Goal: Task Accomplishment & Management: Manage account settings

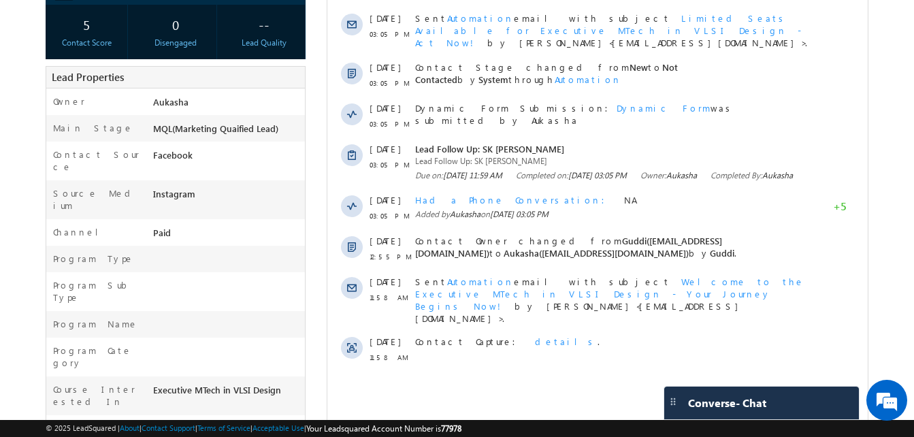
scroll to position [242, 0]
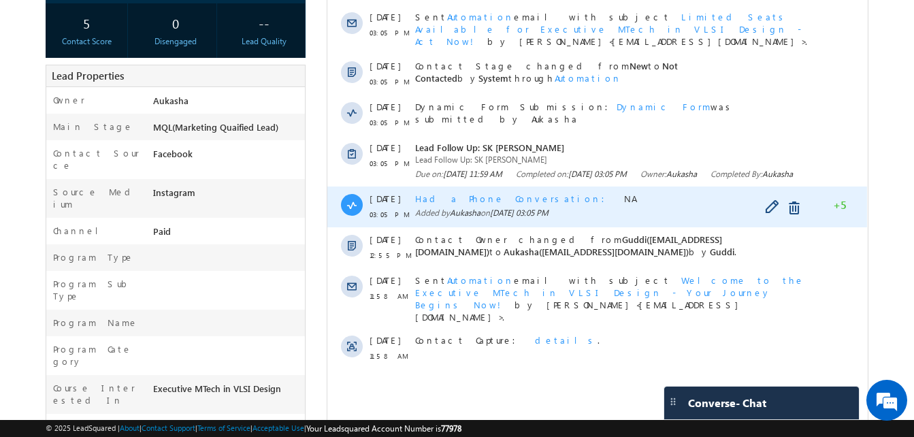
click at [496, 200] on span "Had a Phone Conversation" at bounding box center [514, 199] width 198 height 12
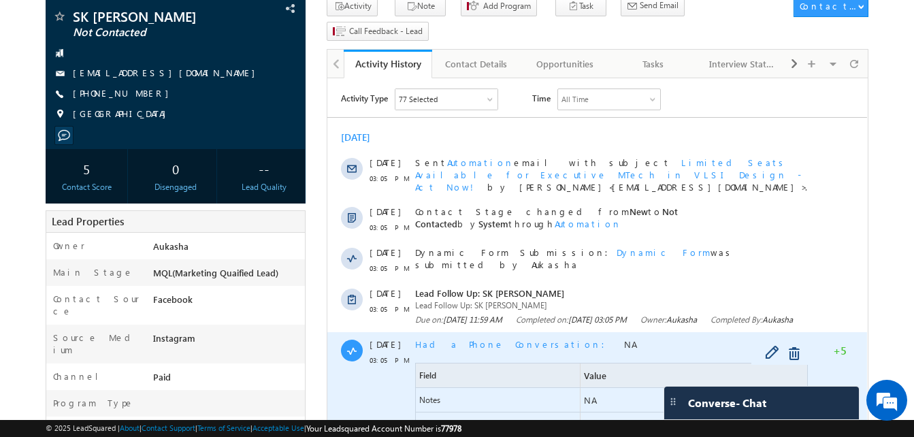
scroll to position [0, 0]
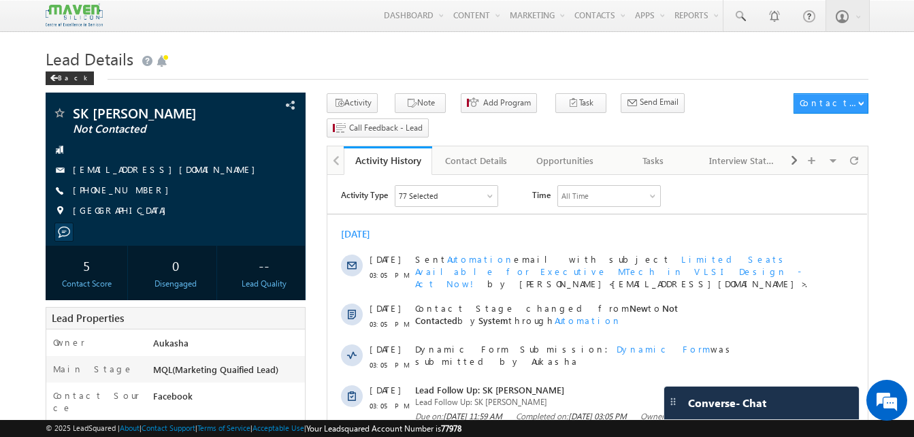
click at [367, 62] on h1 "Lead Details" at bounding box center [457, 57] width 823 height 27
click at [299, 84] on div "Lead Details Back" at bounding box center [457, 68] width 823 height 49
click at [219, 71] on h1 "Lead Details" at bounding box center [457, 57] width 823 height 27
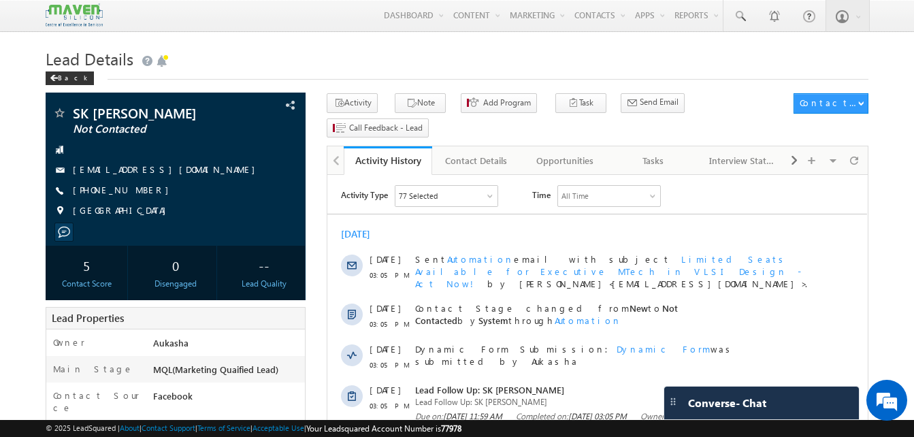
drag, startPoint x: 150, startPoint y: 189, endPoint x: 139, endPoint y: 193, distance: 11.4
click at [139, 193] on div "+91-9088037256" at bounding box center [175, 191] width 246 height 14
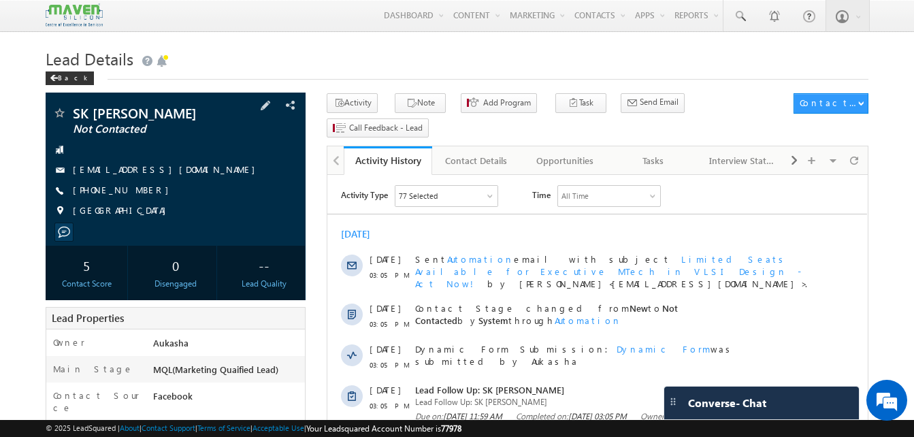
copy div "+91-9088037256"
click at [662, 152] on div "Tasks" at bounding box center [652, 160] width 65 height 16
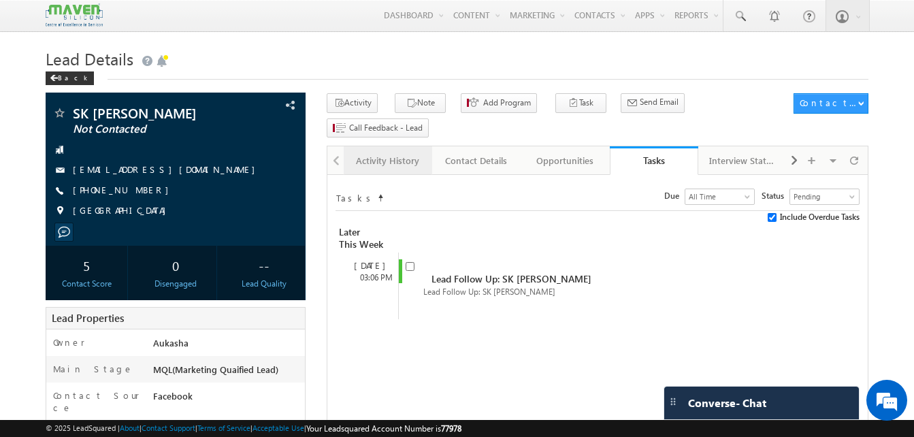
click at [385, 152] on div "Activity History" at bounding box center [386, 160] width 65 height 16
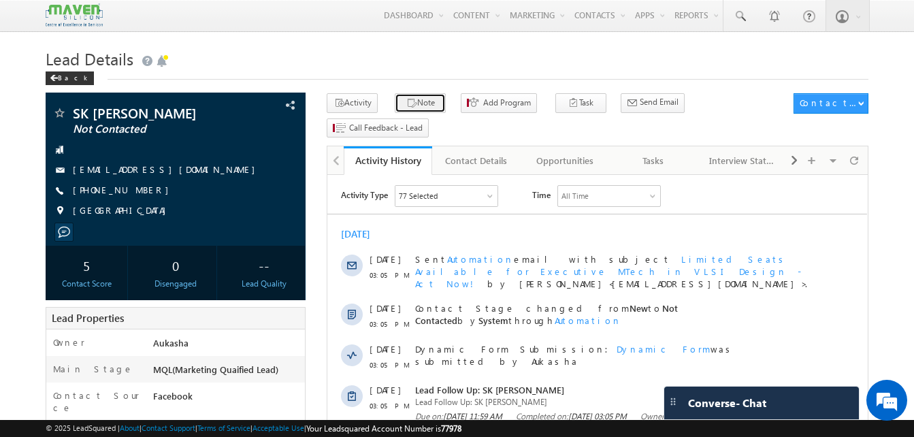
click at [406, 101] on icon "button" at bounding box center [411, 103] width 11 height 13
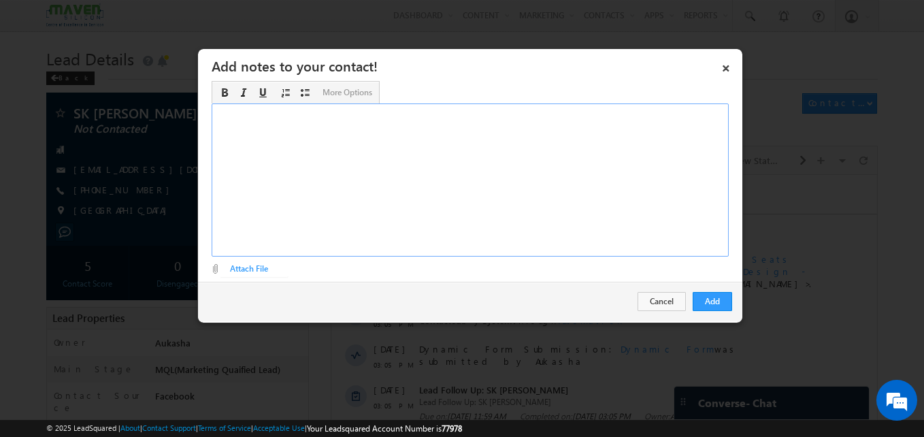
click at [388, 198] on div "Rich Text Editor, Description-inline-editor-div" at bounding box center [470, 179] width 517 height 153
click at [723, 299] on button "Add" at bounding box center [712, 301] width 39 height 19
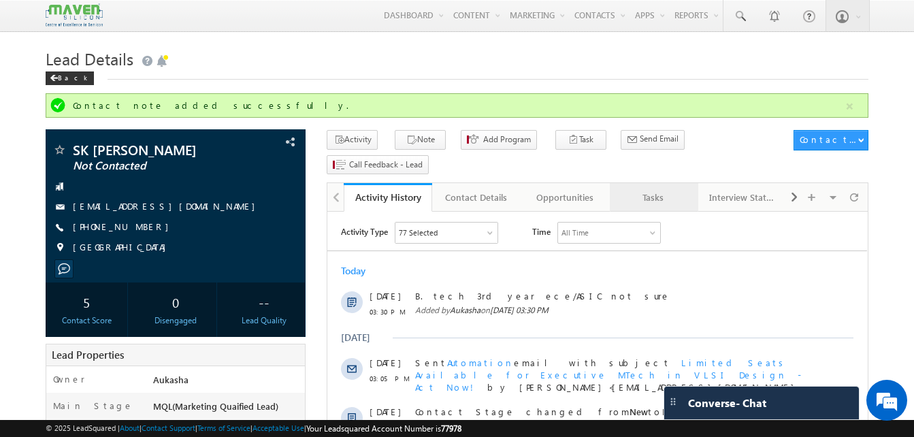
click at [648, 189] on div "Tasks" at bounding box center [652, 197] width 65 height 16
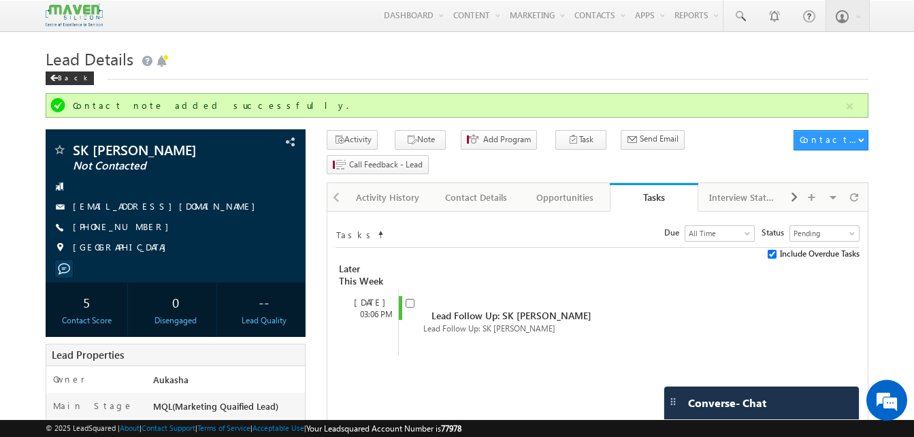
click at [365, 80] on div "Back" at bounding box center [457, 75] width 823 height 9
click at [366, 189] on div "Activity History" at bounding box center [386, 197] width 65 height 16
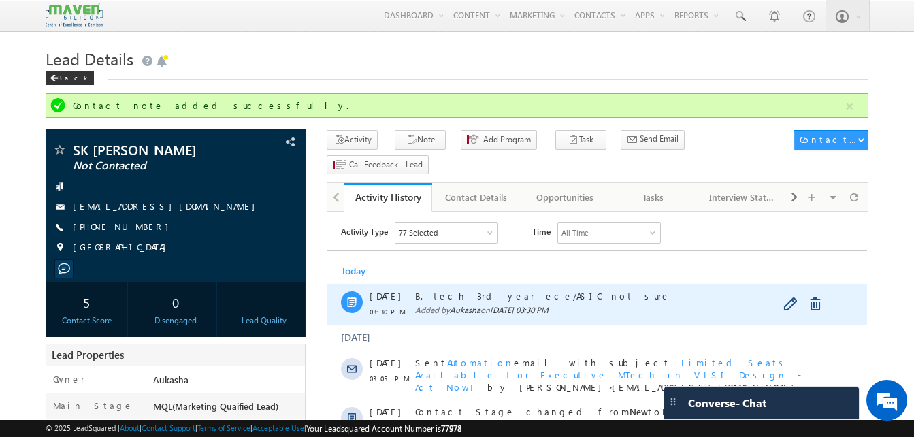
drag, startPoint x: 550, startPoint y: 292, endPoint x: 414, endPoint y: 300, distance: 136.3
click at [414, 300] on div "25 Aug 03:30 PM B. tech 3rd year ece/ASIC not sure Added by Aukasha on 25 Aug 2…" at bounding box center [597, 304] width 540 height 41
copy span "B. tech 3rd year ece/ASIC not sure"
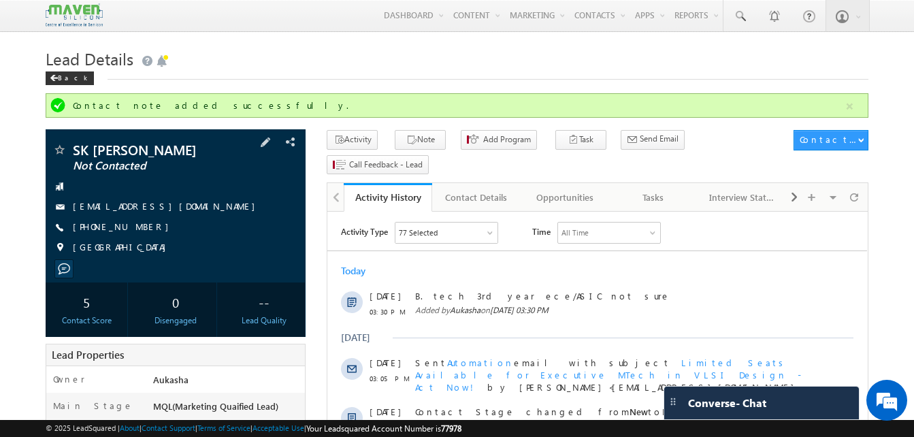
click at [206, 152] on span "SK Mahammad Anish" at bounding box center [153, 150] width 160 height 14
drag, startPoint x: 206, startPoint y: 152, endPoint x: 71, endPoint y: 147, distance: 134.8
click at [71, 147] on div "SK Mahammad Anish Not Contacted" at bounding box center [175, 150] width 246 height 14
copy div "SK Mahammad Anish"
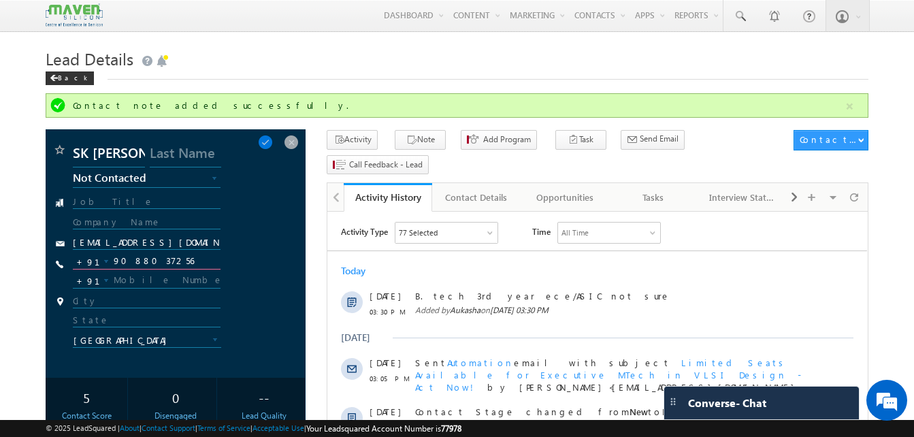
click at [156, 258] on input "9088037256" at bounding box center [146, 261] width 147 height 16
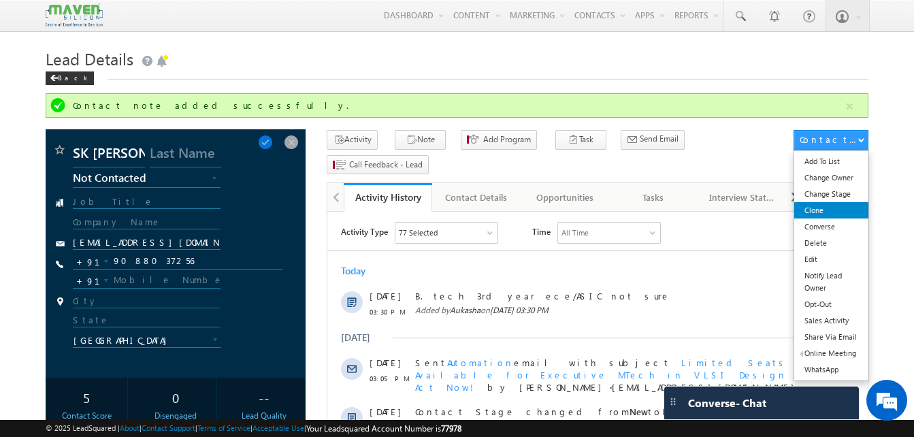
click at [843, 203] on link "Clone" at bounding box center [831, 210] width 74 height 16
click at [826, 196] on link "Change Stage" at bounding box center [831, 194] width 74 height 16
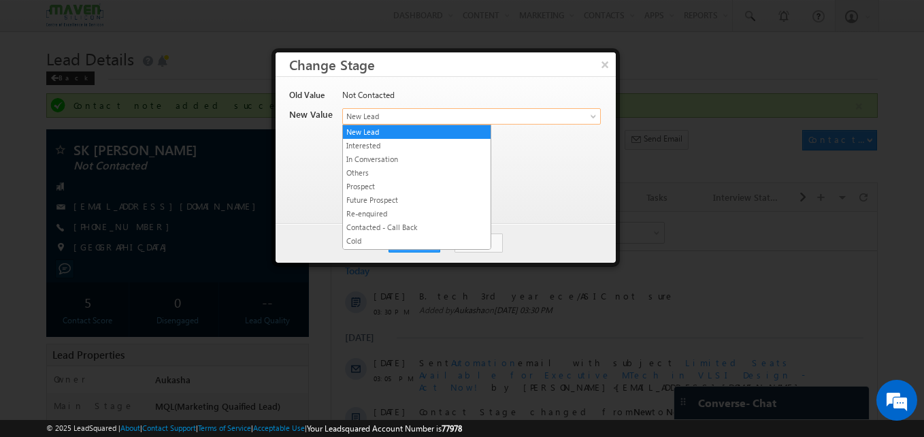
click at [382, 120] on span "New Lead" at bounding box center [449, 116] width 212 height 12
click at [381, 161] on link "In Conversation" at bounding box center [417, 159] width 148 height 12
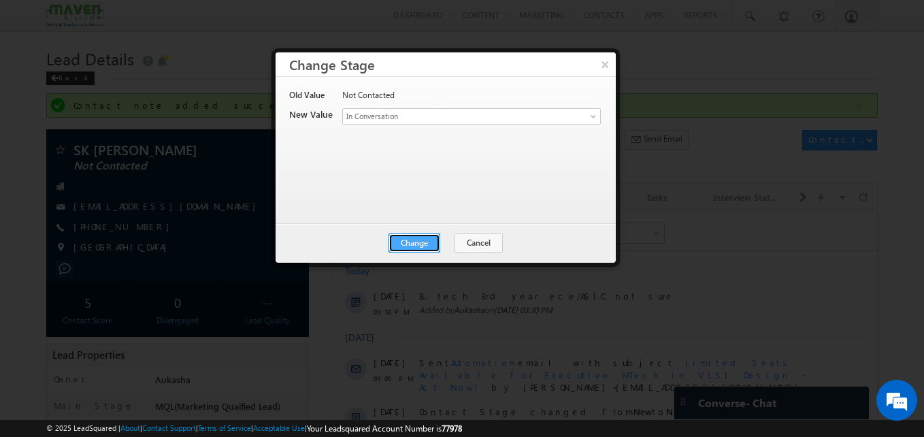
click at [404, 240] on button "Change" at bounding box center [414, 242] width 52 height 19
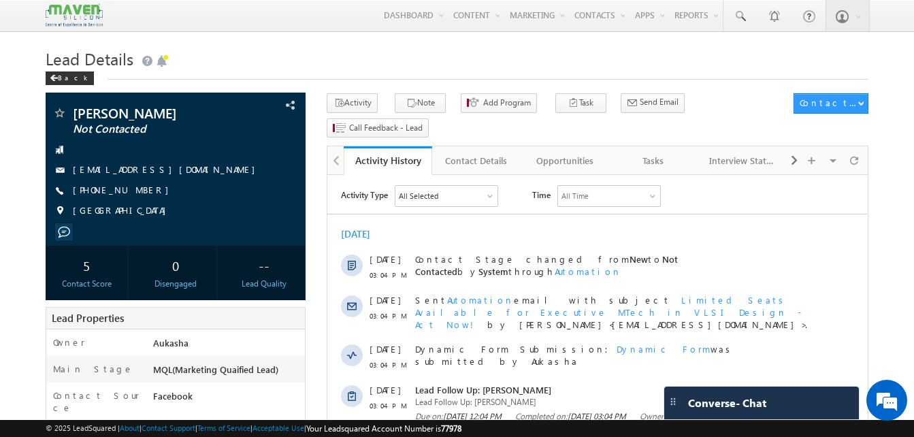
click at [297, 56] on h1 "Lead Details" at bounding box center [457, 57] width 823 height 27
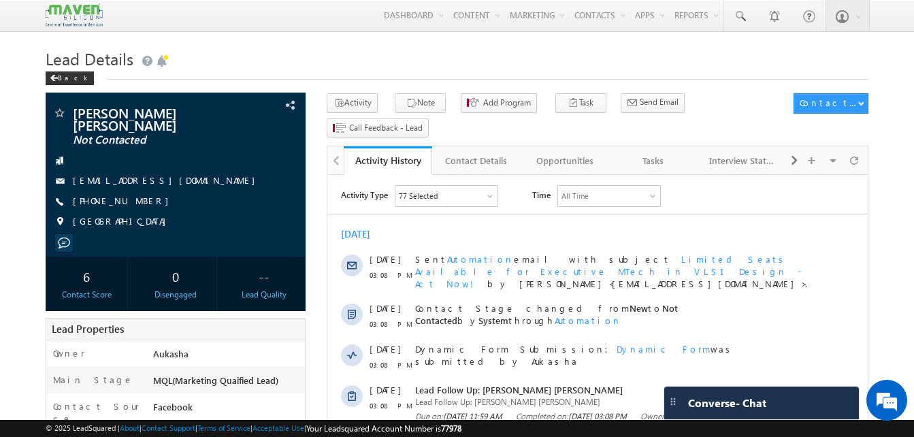
click at [327, 49] on h1 "Lead Details" at bounding box center [457, 57] width 823 height 27
click at [403, 62] on h1 "Lead Details" at bounding box center [457, 57] width 823 height 27
click at [457, 48] on h1 "Lead Details" at bounding box center [457, 57] width 823 height 27
click at [348, 47] on h1 "Lead Details" at bounding box center [457, 57] width 823 height 27
click at [502, 65] on h1 "Lead Details" at bounding box center [457, 57] width 823 height 27
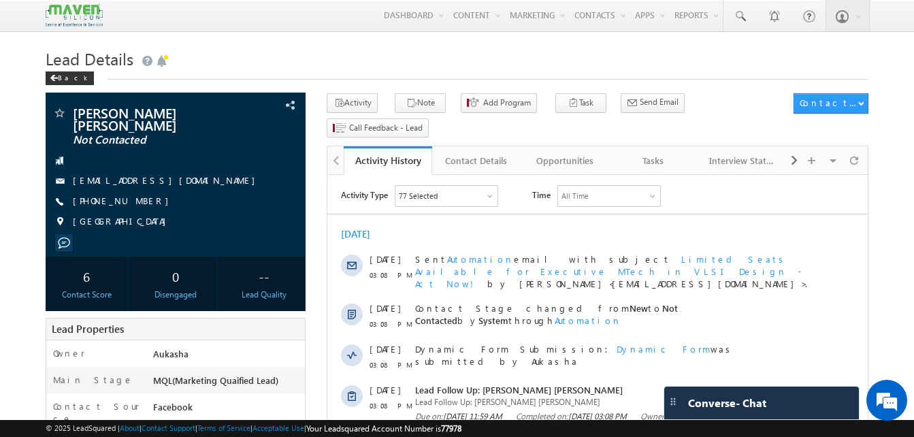
click at [435, 59] on h1 "Lead Details" at bounding box center [457, 57] width 823 height 27
click at [471, 60] on h1 "Lead Details" at bounding box center [457, 57] width 823 height 27
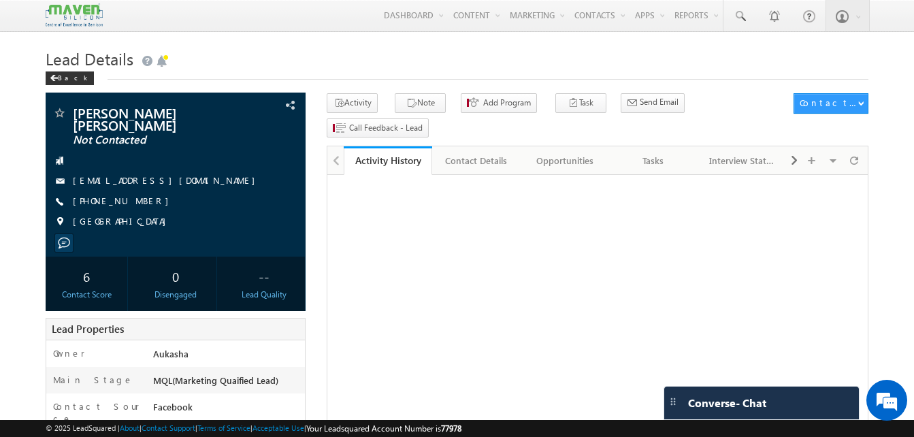
click at [392, 59] on h1 "Lead Details" at bounding box center [457, 57] width 823 height 27
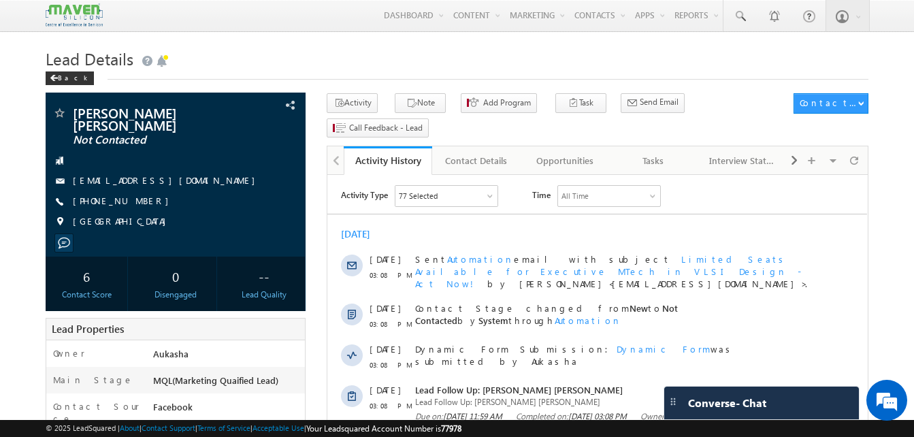
click at [386, 46] on h1 "Lead Details" at bounding box center [457, 57] width 823 height 27
click at [318, 52] on h1 "Lead Details" at bounding box center [457, 57] width 823 height 27
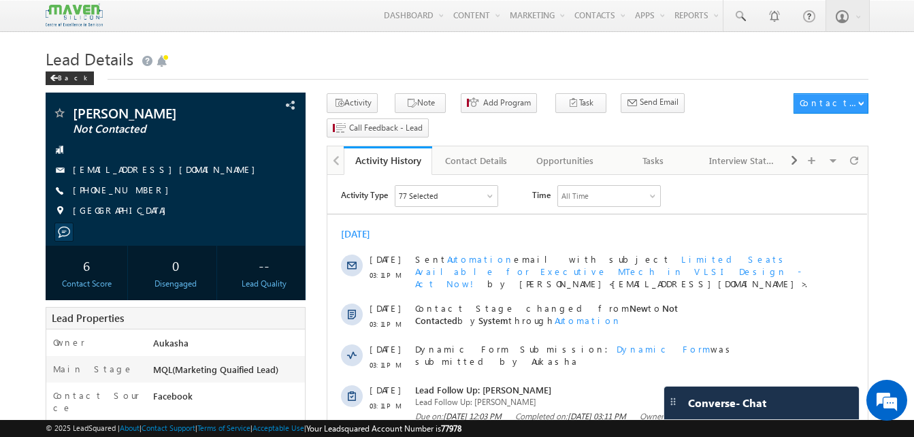
click at [237, 61] on h1 "Lead Details" at bounding box center [457, 57] width 823 height 27
click at [139, 190] on div "[PHONE_NUMBER]" at bounding box center [175, 191] width 246 height 14
copy div "[PHONE_NUMBER]"
